Goal: Task Accomplishment & Management: Manage account settings

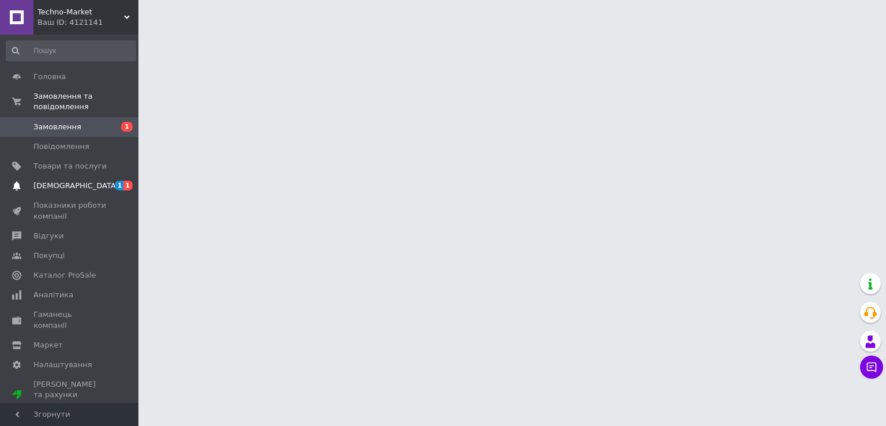
click at [99, 172] on ul "Головна Замовлення та повідомлення Замовлення 1 Повідомлення 0 Товари та послуг…" at bounding box center [71, 241] width 142 height 348
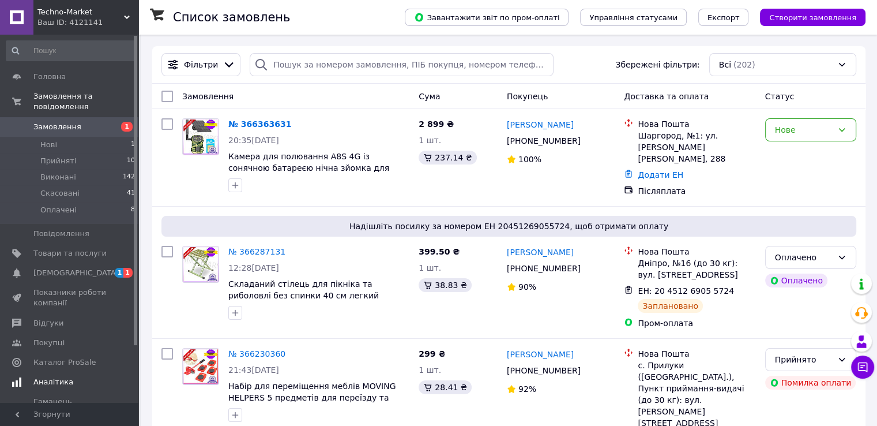
click at [85, 268] on span "[DEMOGRAPHIC_DATA]" at bounding box center [69, 273] width 73 height 10
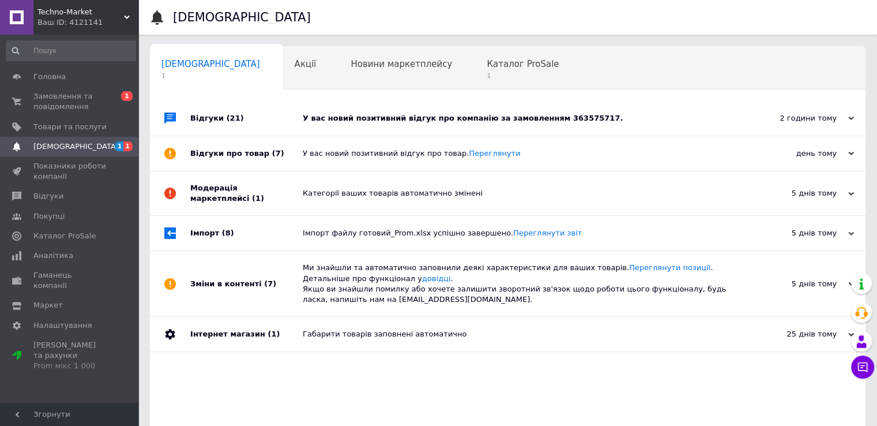
click at [386, 114] on div "У вас новий позитивний відгук про компанію за замовленням 363575717." at bounding box center [521, 118] width 436 height 10
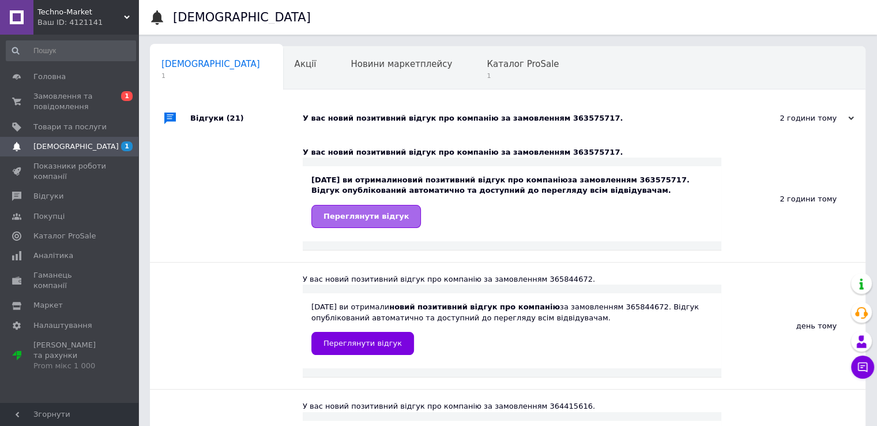
click at [373, 224] on link "Переглянути відгук" at bounding box center [366, 216] width 110 height 23
click at [62, 144] on span "[DEMOGRAPHIC_DATA]" at bounding box center [75, 146] width 85 height 10
click at [55, 110] on span "Замовлення та повідомлення" at bounding box center [69, 101] width 73 height 21
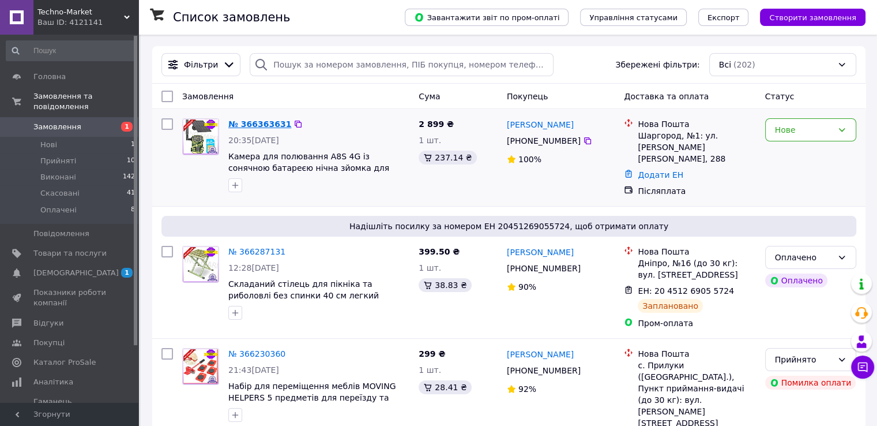
click at [244, 125] on link "№ 366363631" at bounding box center [259, 123] width 63 height 9
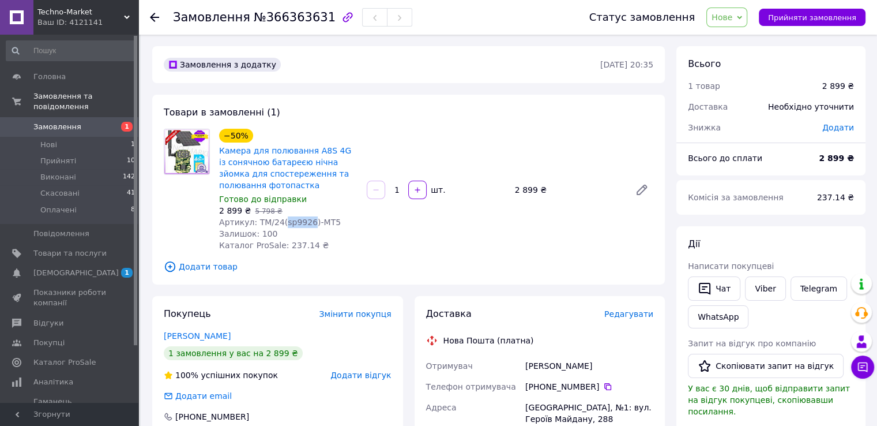
drag, startPoint x: 278, startPoint y: 224, endPoint x: 303, endPoint y: 224, distance: 25.4
click at [303, 224] on span "Артикул: TM/24(sp9926)-MT5" at bounding box center [280, 221] width 122 height 9
copy span "sp9926"
click at [65, 122] on link "Замовлення 1" at bounding box center [71, 127] width 142 height 20
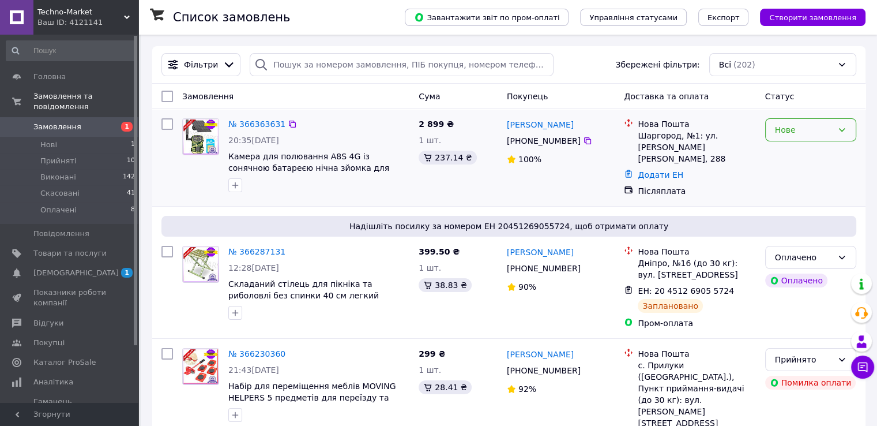
click at [799, 134] on div "Нове" at bounding box center [804, 129] width 58 height 13
drag, startPoint x: 791, startPoint y: 151, endPoint x: 751, endPoint y: 153, distance: 40.4
click at [791, 152] on li "Прийнято" at bounding box center [810, 155] width 90 height 21
drag, startPoint x: 542, startPoint y: 131, endPoint x: 502, endPoint y: 125, distance: 40.8
click at [502, 125] on div "[PERSON_NAME] [PHONE_NUMBER]%" at bounding box center [561, 158] width 118 height 88
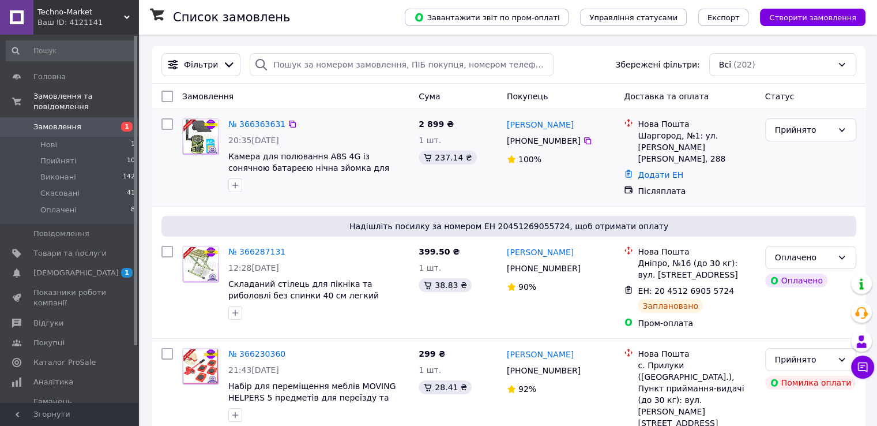
copy link "[PERSON_NAME]"
click at [583, 139] on icon at bounding box center [587, 140] width 9 height 9
drag, startPoint x: 581, startPoint y: 126, endPoint x: 506, endPoint y: 125, distance: 75.5
click at [506, 125] on div "[PERSON_NAME]" at bounding box center [561, 124] width 111 height 14
copy link "[PERSON_NAME]"
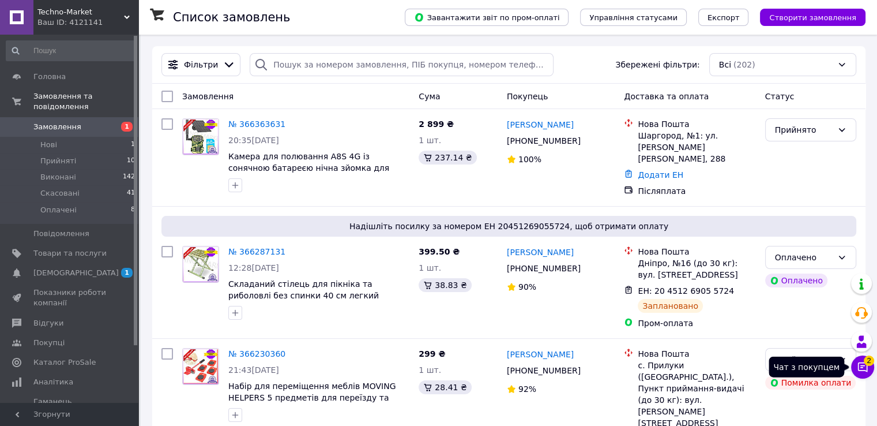
click at [865, 367] on icon at bounding box center [863, 367] width 12 height 12
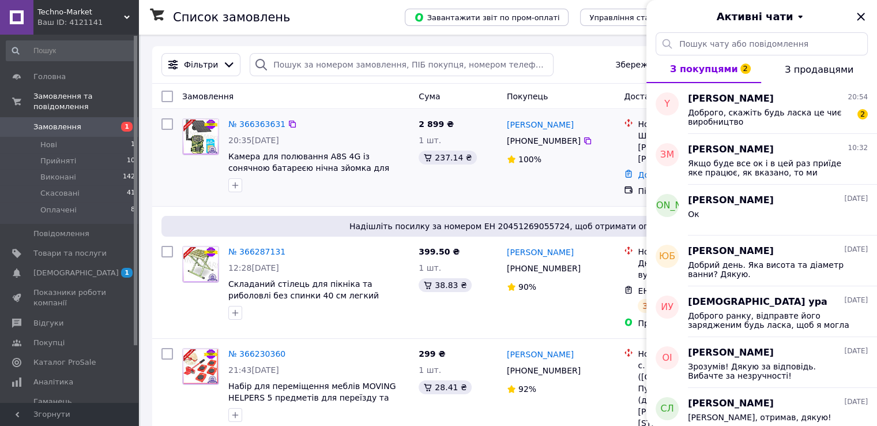
drag, startPoint x: 562, startPoint y: 176, endPoint x: 590, endPoint y: 174, distance: 28.3
click at [563, 176] on div "[PERSON_NAME] [PHONE_NUMBER]%" at bounding box center [561, 158] width 118 height 88
click at [771, 121] on span "Доброго, скажіть будь ласка це чиє виробництво" at bounding box center [770, 117] width 164 height 18
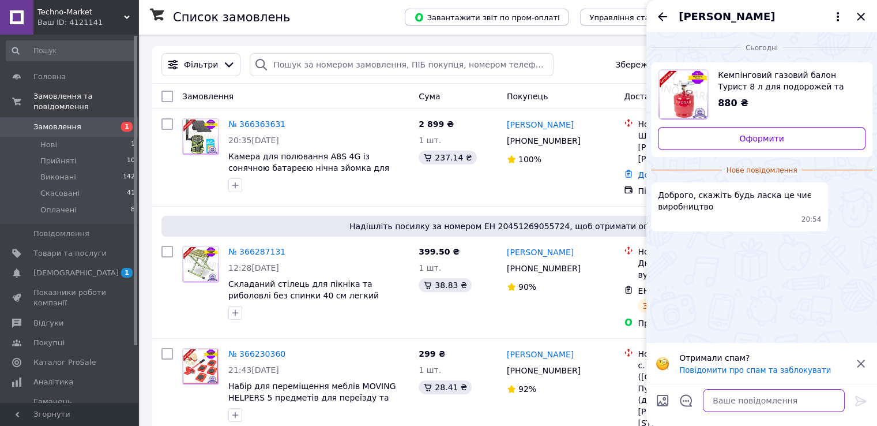
click at [743, 395] on textarea at bounding box center [774, 400] width 142 height 23
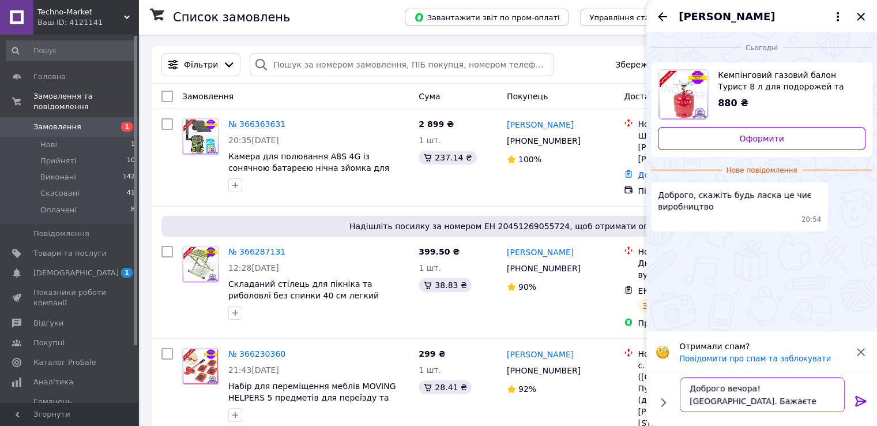
type textarea "Доброго вечора! [GEOGRAPHIC_DATA]. Бажаєте замовити?"
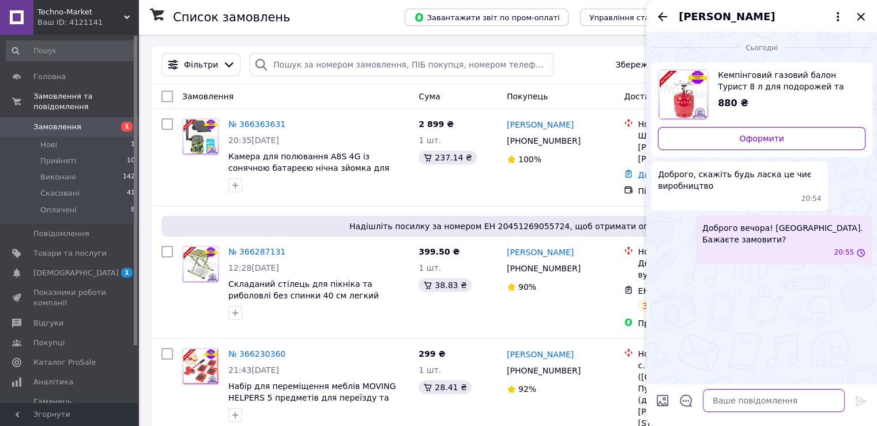
scroll to position [0, 0]
click at [864, 10] on icon "Закрити" at bounding box center [861, 17] width 14 height 14
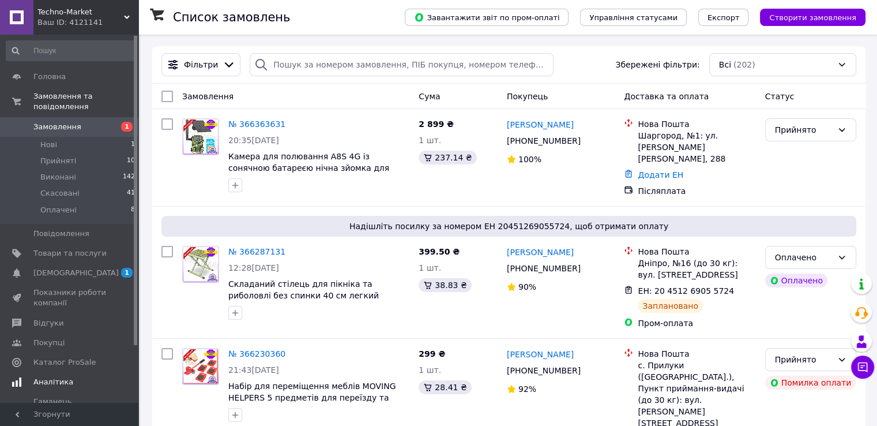
click at [101, 268] on span "[DEMOGRAPHIC_DATA]" at bounding box center [69, 273] width 73 height 10
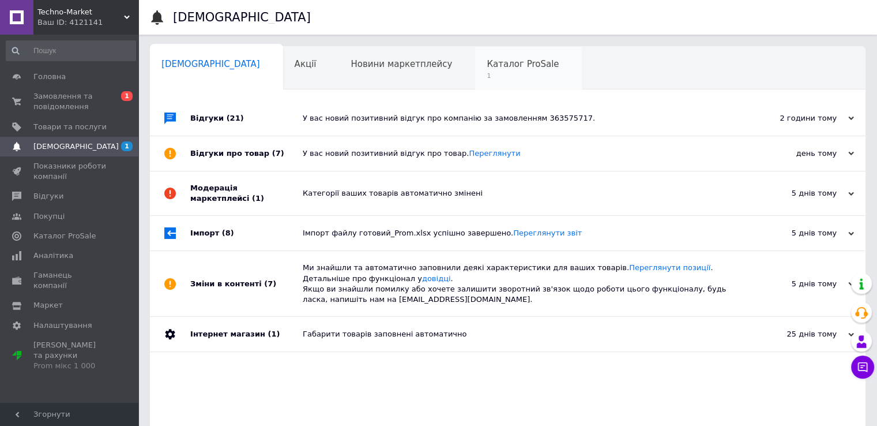
click at [487, 71] on span "1" at bounding box center [523, 75] width 72 height 9
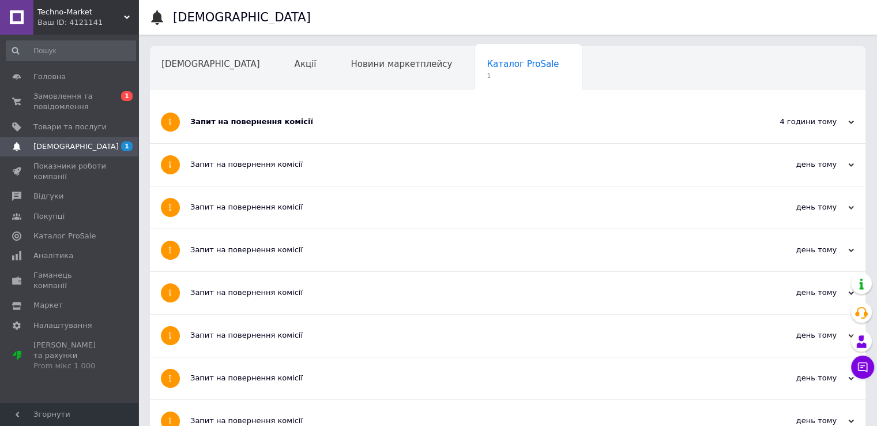
click at [283, 125] on div "Запит на повернення комісії" at bounding box center [464, 121] width 548 height 10
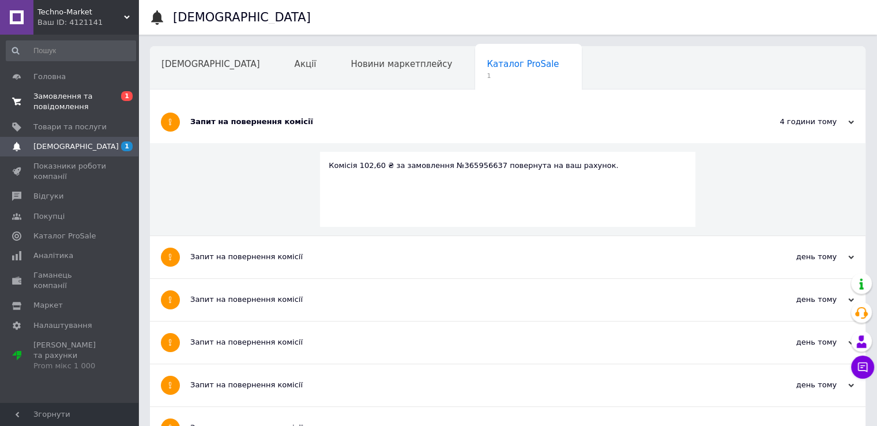
click at [58, 107] on span "Замовлення та повідомлення" at bounding box center [69, 101] width 73 height 21
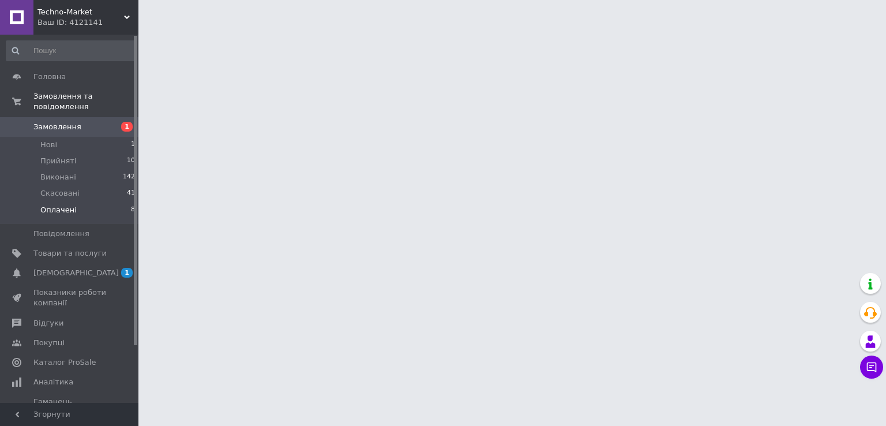
click at [57, 205] on span "Оплачені" at bounding box center [58, 210] width 36 height 10
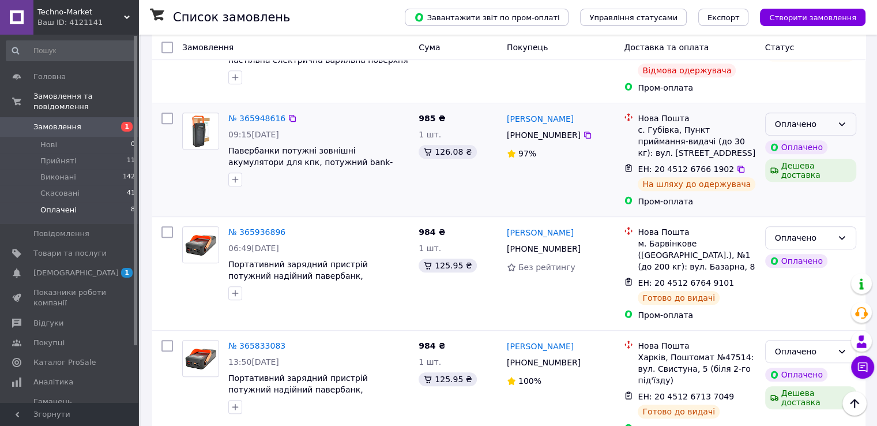
scroll to position [437, 0]
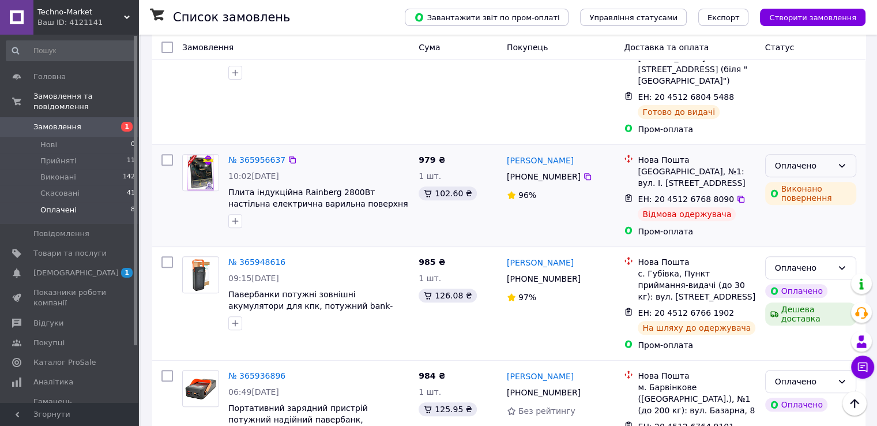
click at [781, 159] on div "Оплачено" at bounding box center [804, 165] width 58 height 13
click at [793, 198] on li "Скасовано" at bounding box center [810, 197] width 90 height 21
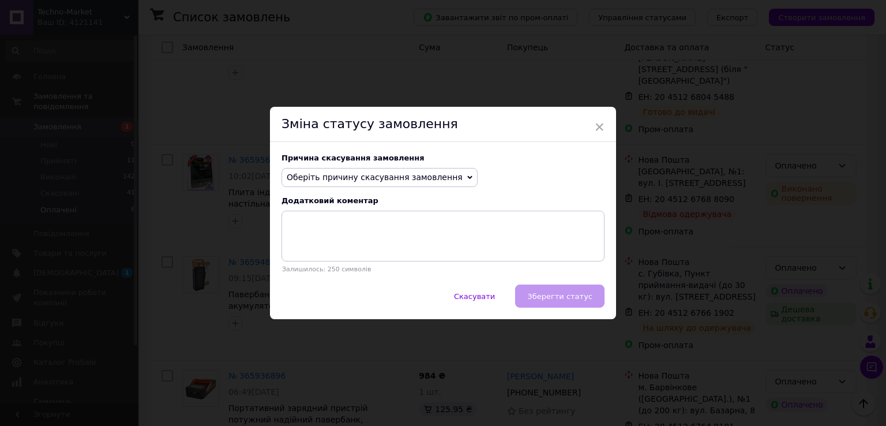
click at [413, 179] on span "Оберіть причину скасування замовлення" at bounding box center [375, 176] width 176 height 9
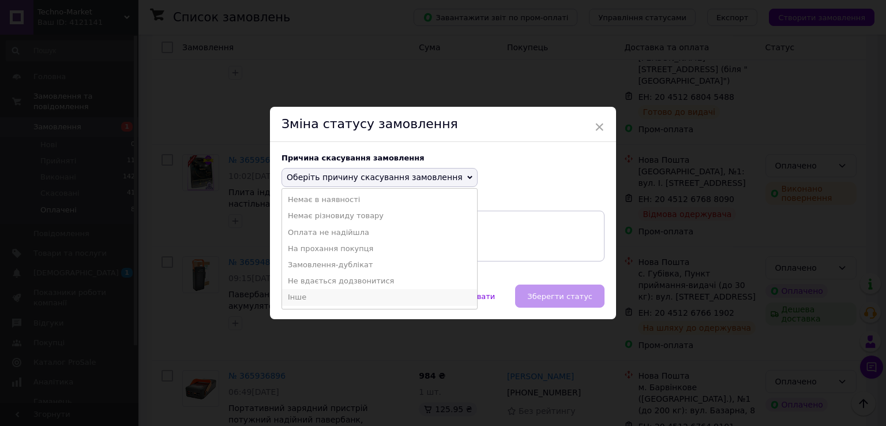
click at [298, 302] on li "Інше" at bounding box center [379, 297] width 195 height 16
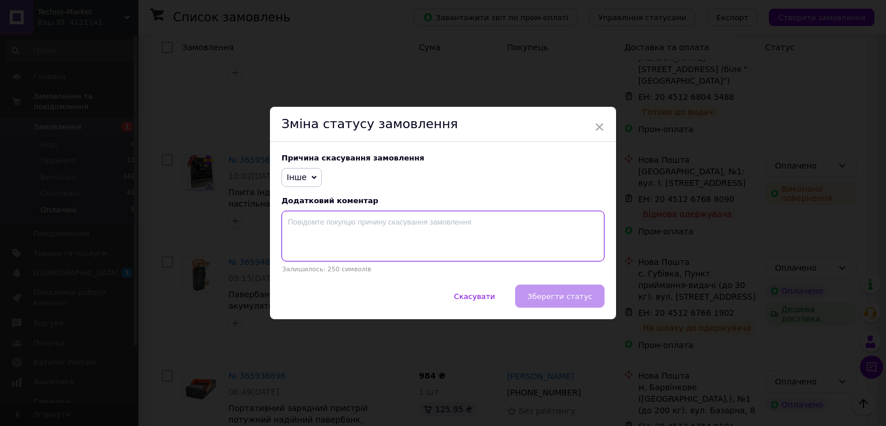
click at [330, 257] on textarea at bounding box center [442, 235] width 323 height 51
type textarea "Відмова"
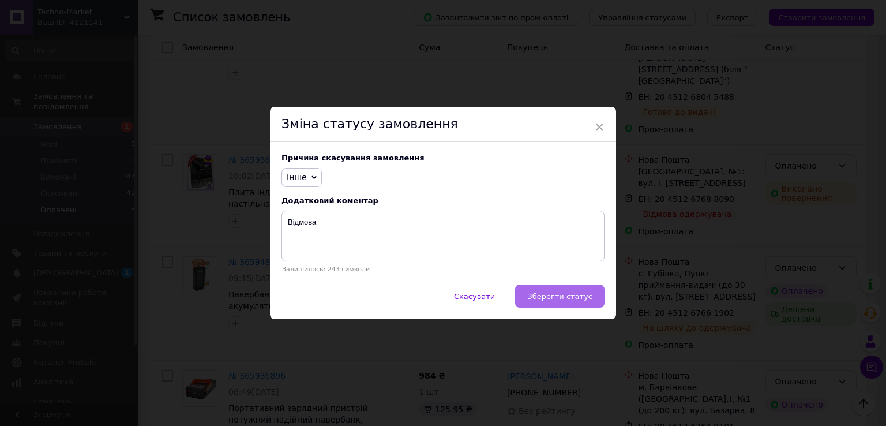
click at [564, 303] on button "Зберегти статус" at bounding box center [559, 295] width 89 height 23
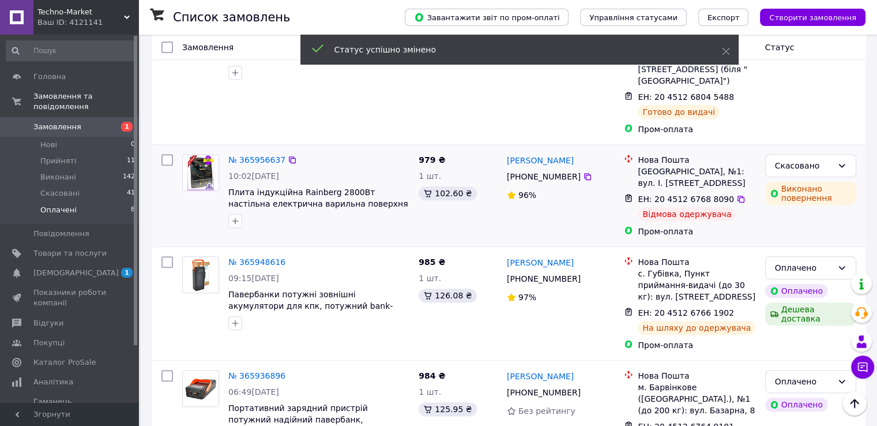
drag, startPoint x: 557, startPoint y: 276, endPoint x: 469, endPoint y: 196, distance: 118.8
click at [469, 196] on div "979 ₴ 1 шт. 102.60 ₴" at bounding box center [458, 195] width 88 height 92
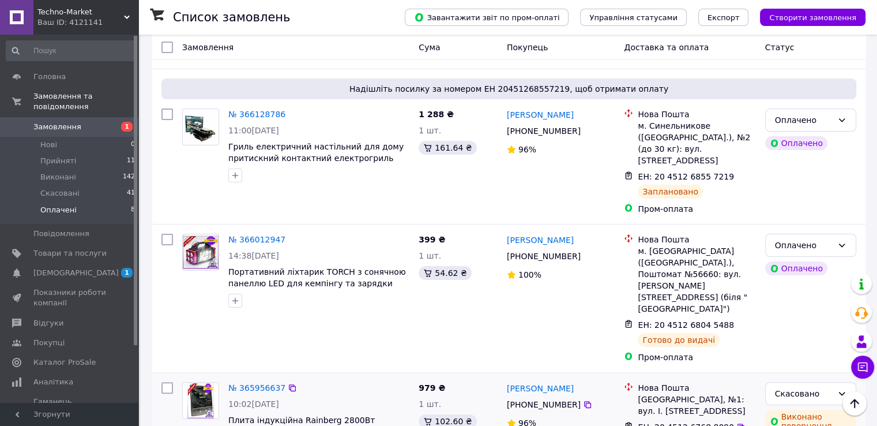
scroll to position [206, 0]
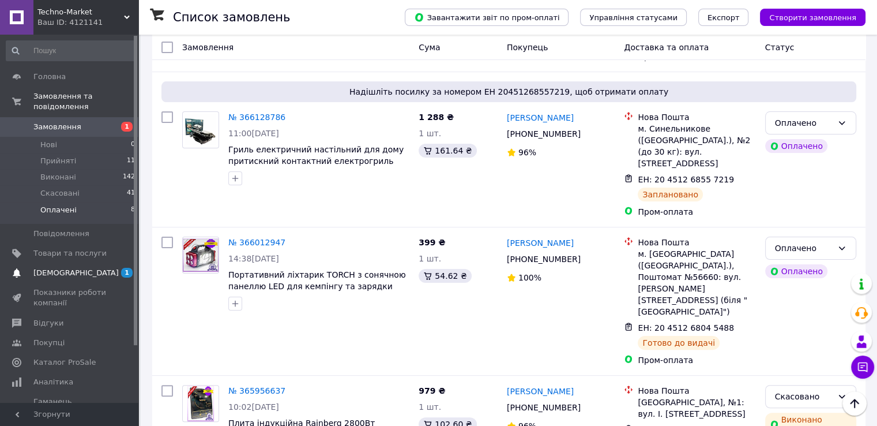
click at [100, 268] on span "[DEMOGRAPHIC_DATA]" at bounding box center [69, 273] width 73 height 10
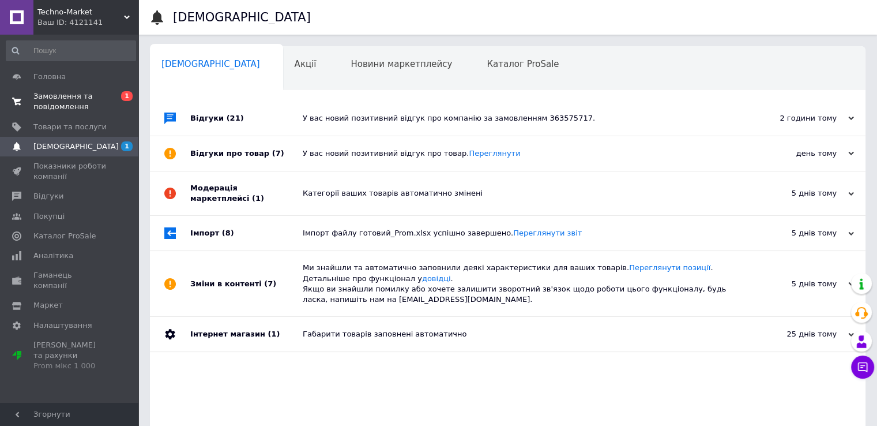
click at [82, 93] on span "Замовлення та повідомлення" at bounding box center [69, 101] width 73 height 21
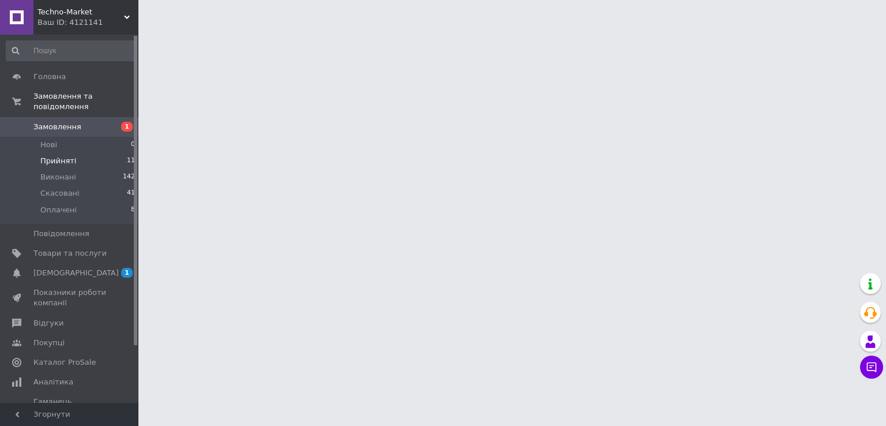
click at [96, 154] on li "Прийняті 11" at bounding box center [71, 161] width 142 height 16
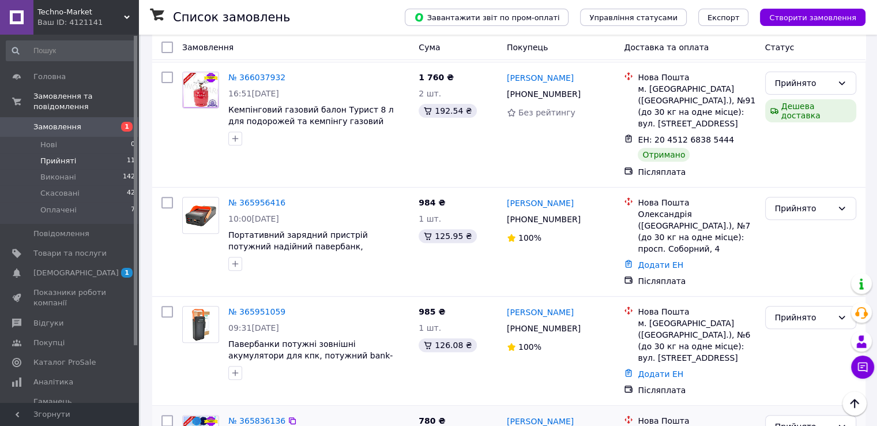
scroll to position [402, 0]
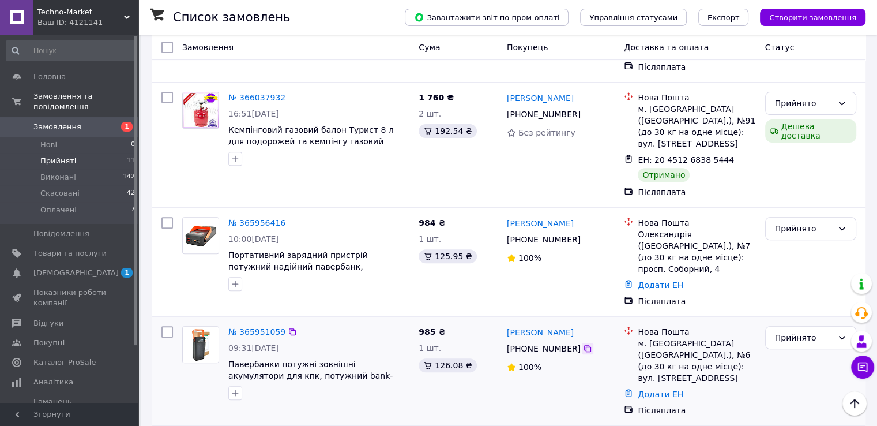
click at [584, 345] on icon at bounding box center [587, 348] width 7 height 7
click at [784, 331] on div "Прийнято" at bounding box center [804, 337] width 58 height 13
click at [793, 309] on li "Скасовано" at bounding box center [810, 309] width 90 height 21
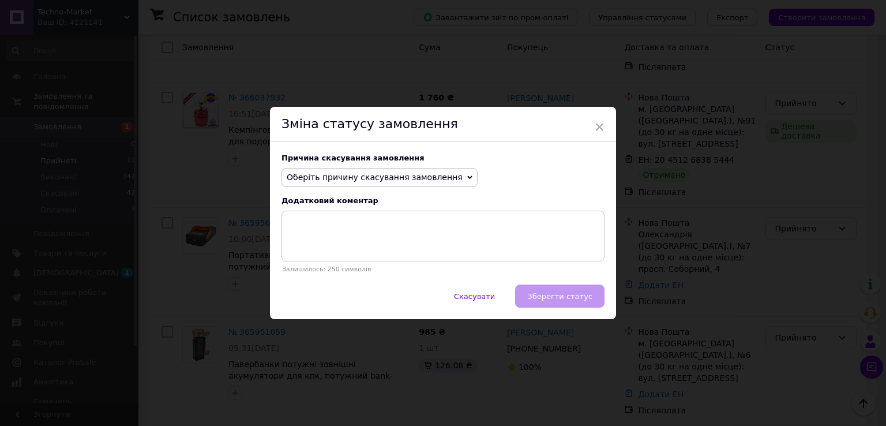
click at [355, 176] on span "Оберіть причину скасування замовлення" at bounding box center [375, 176] width 176 height 9
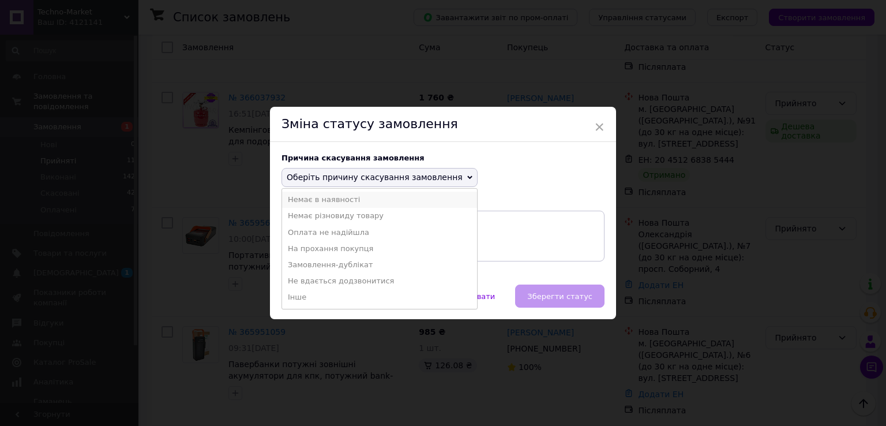
click at [327, 206] on li "Немає в наявності" at bounding box center [379, 199] width 195 height 16
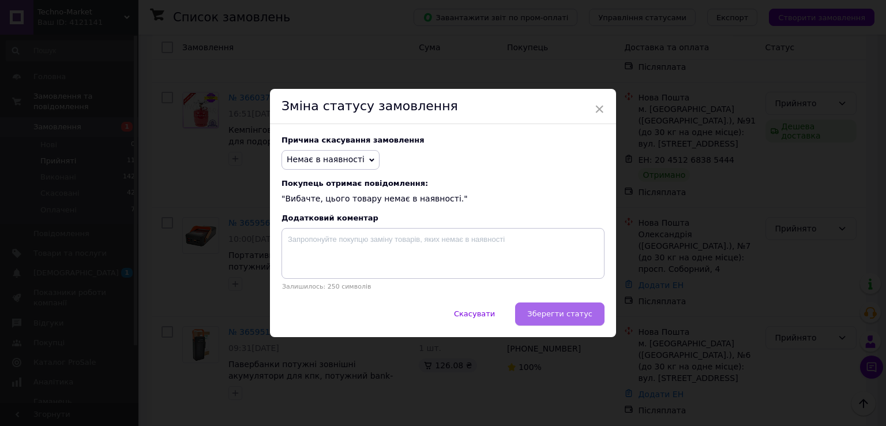
click at [582, 312] on span "Зберегти статус" at bounding box center [559, 313] width 65 height 9
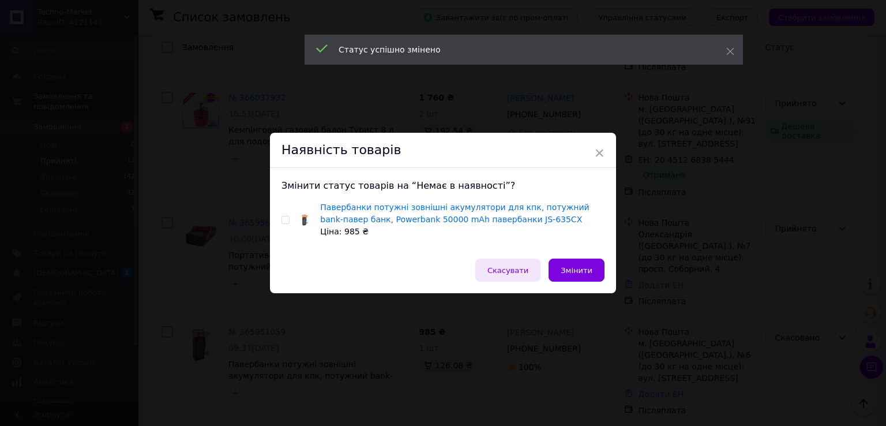
click at [503, 270] on span "Скасувати" at bounding box center [507, 270] width 41 height 9
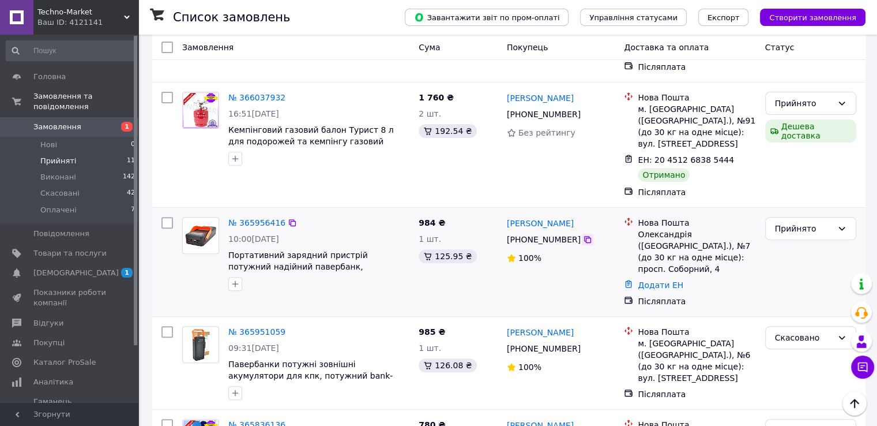
click at [583, 235] on icon at bounding box center [587, 239] width 9 height 9
click at [804, 222] on div "Прийнято" at bounding box center [804, 228] width 58 height 13
drag, startPoint x: 807, startPoint y: 197, endPoint x: 803, endPoint y: 191, distance: 7.0
click at [806, 197] on li "Виконано" at bounding box center [810, 190] width 90 height 21
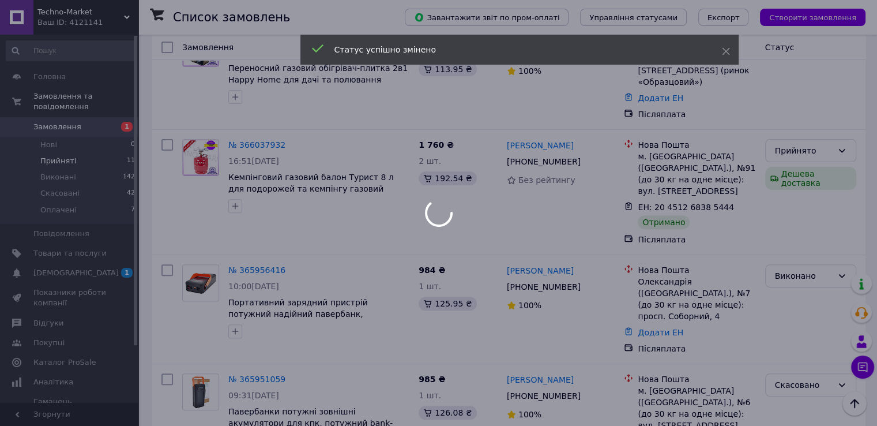
scroll to position [287, 0]
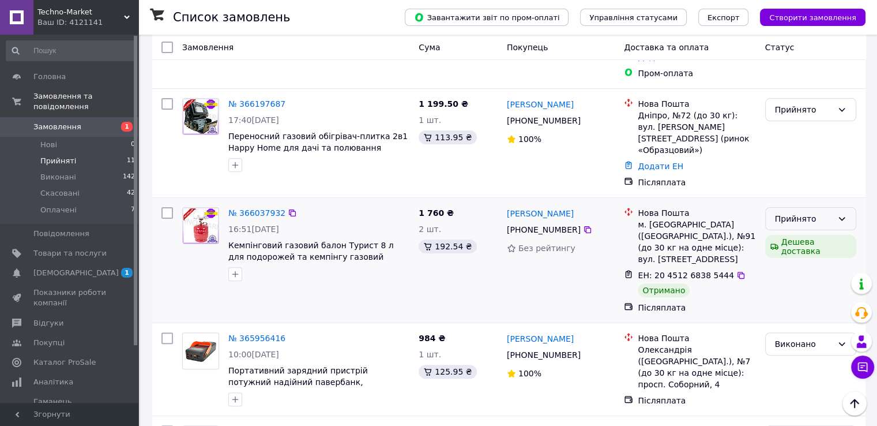
click at [791, 212] on div "Прийнято" at bounding box center [804, 218] width 58 height 13
click at [792, 194] on li "Виконано" at bounding box center [810, 192] width 90 height 21
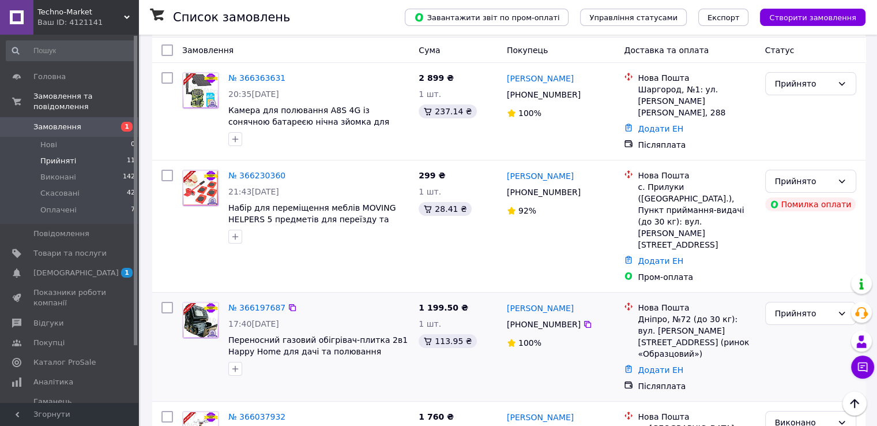
scroll to position [0, 0]
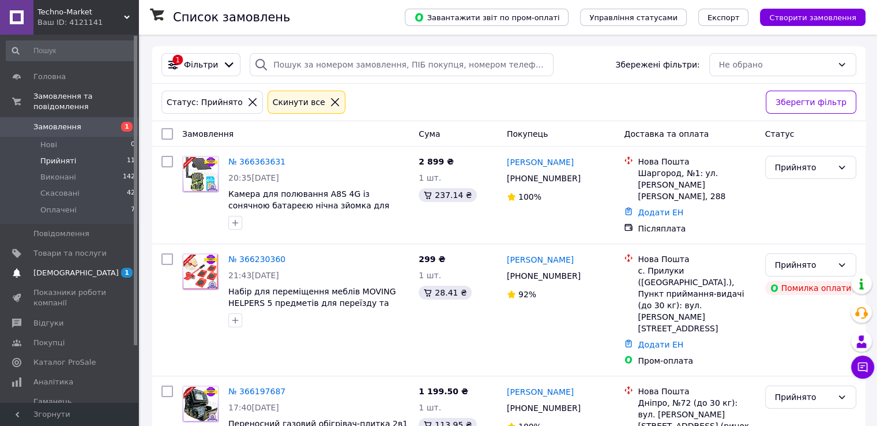
click at [118, 268] on span "1" at bounding box center [123, 273] width 32 height 10
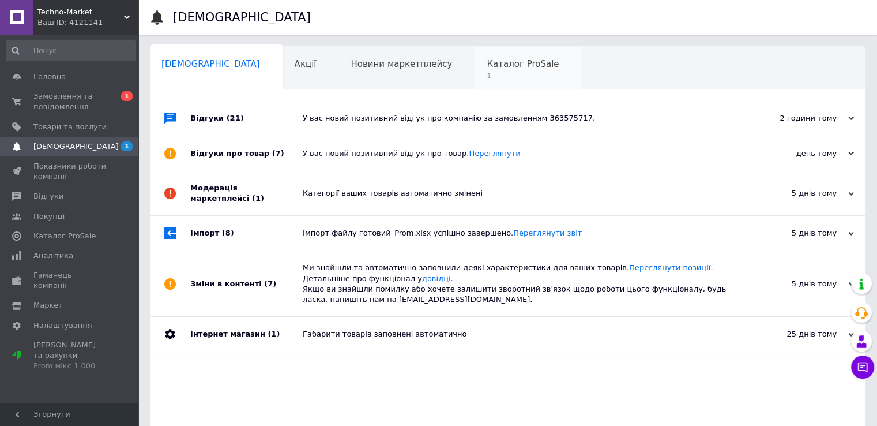
click at [487, 66] on span "Каталог ProSale" at bounding box center [523, 64] width 72 height 10
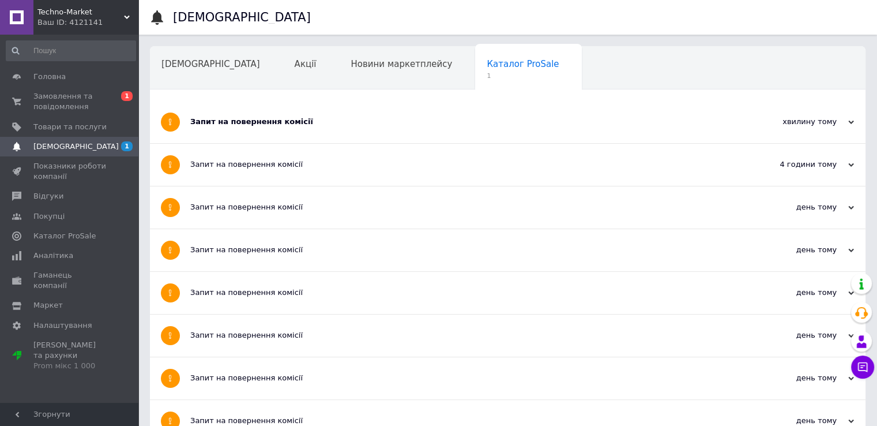
click at [270, 121] on div "Запит на повернення комісії" at bounding box center [464, 121] width 548 height 10
